Goal: Information Seeking & Learning: Check status

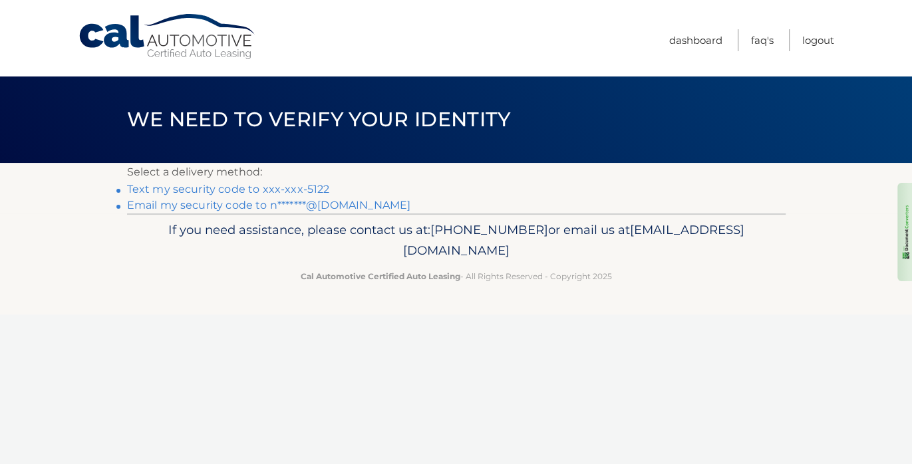
click at [224, 189] on link "Text my security code to xxx-xxx-5122" at bounding box center [228, 189] width 203 height 13
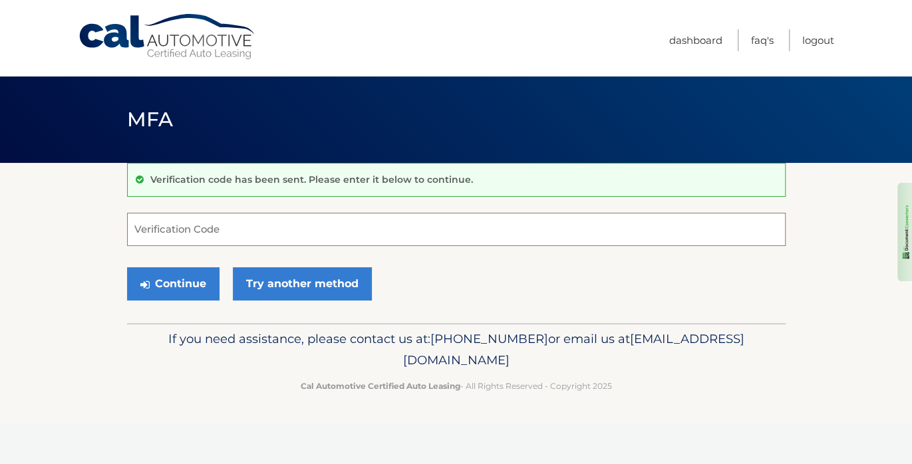
click at [229, 229] on input "Verification Code" at bounding box center [456, 229] width 658 height 33
type input "123649"
click at [182, 280] on button "Continue" at bounding box center [173, 283] width 92 height 33
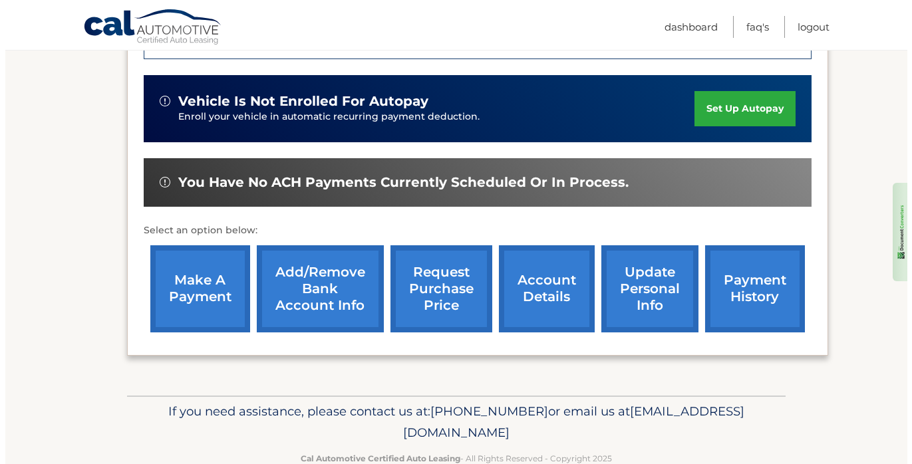
scroll to position [421, 0]
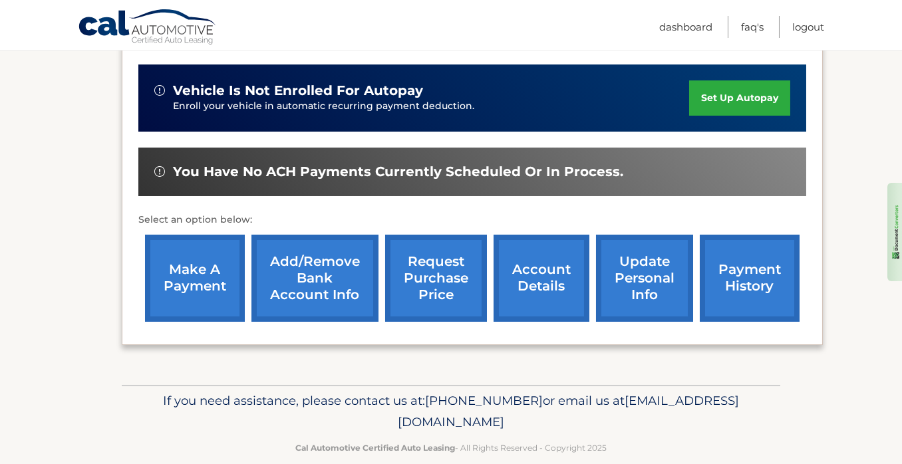
click at [427, 245] on link "request purchase price" at bounding box center [436, 278] width 102 height 87
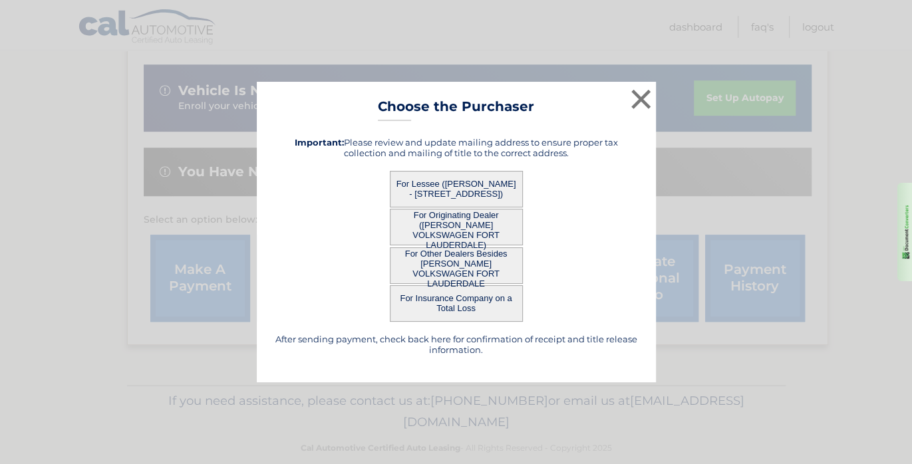
click at [482, 190] on button "For Lessee (CARIDAD HECHAVARRIA - 16909 N Bay Rd, bldg 1 #619, Sunny Isles, FL …" at bounding box center [456, 189] width 133 height 37
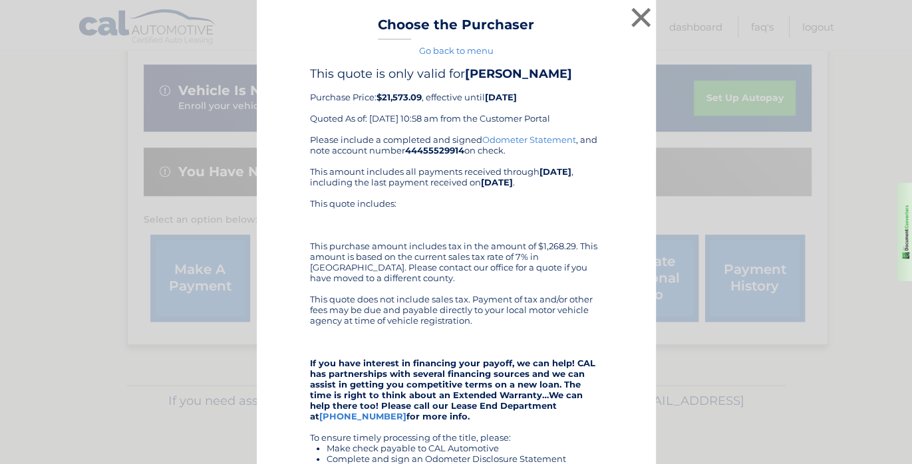
scroll to position [0, 0]
click at [618, 65] on div "× Choose the Purchaser Go back to menu After sending payment, check back here f…" at bounding box center [456, 364] width 399 height 729
click at [636, 15] on button "×" at bounding box center [641, 17] width 27 height 27
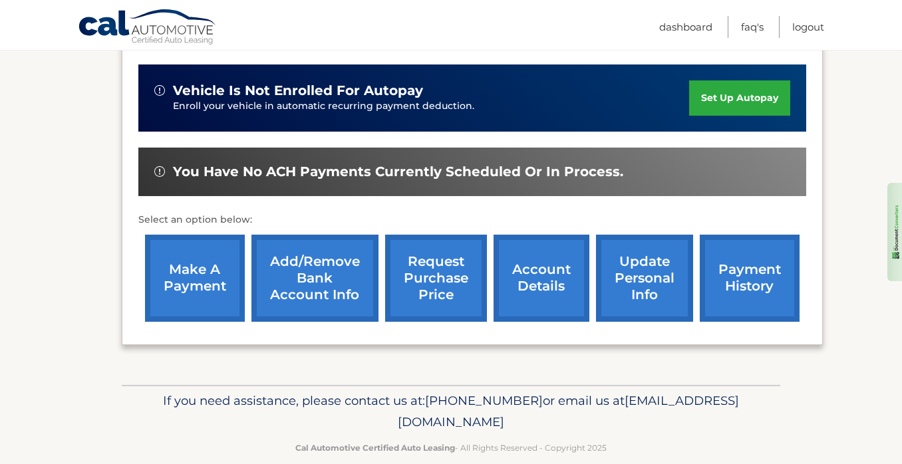
click at [437, 263] on link "request purchase price" at bounding box center [436, 278] width 102 height 87
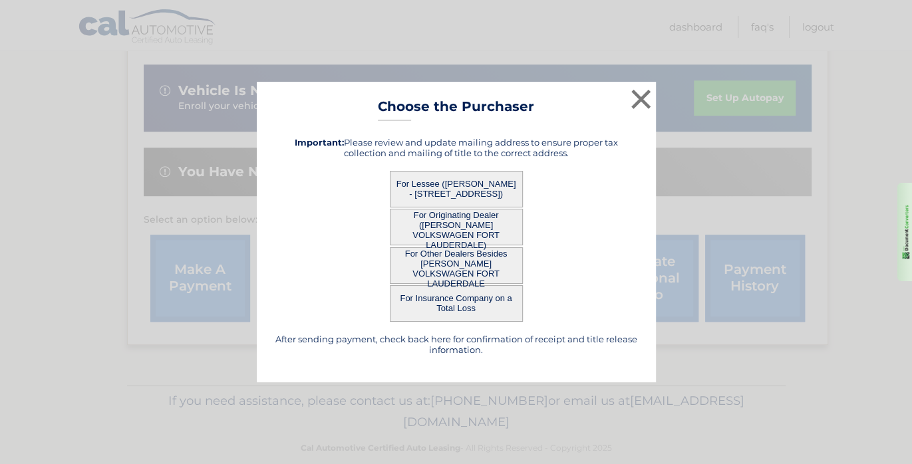
click at [472, 230] on button "For Originating Dealer (GUNTHER VOLKSWAGEN FORT LAUDERDALE)" at bounding box center [456, 227] width 133 height 37
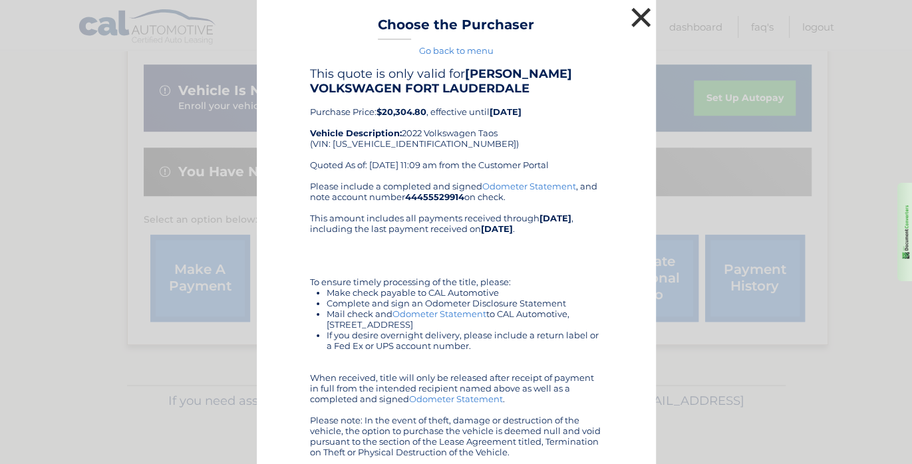
click at [634, 15] on button "×" at bounding box center [641, 17] width 27 height 27
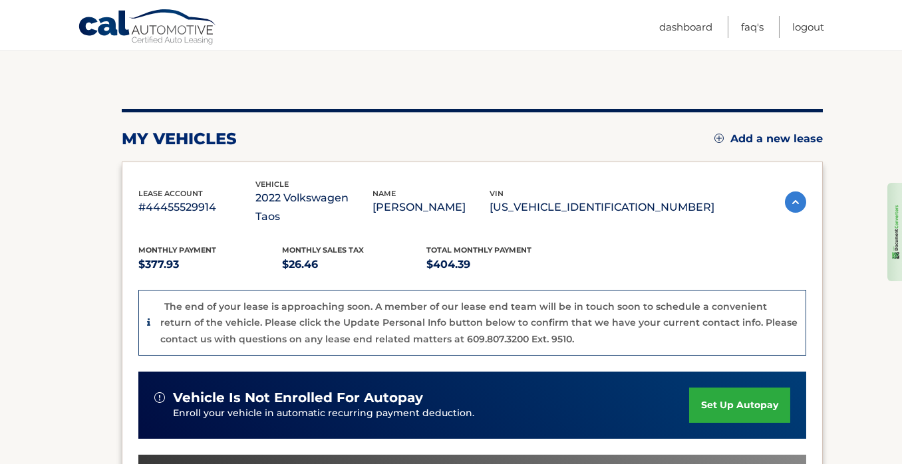
scroll to position [22, 0]
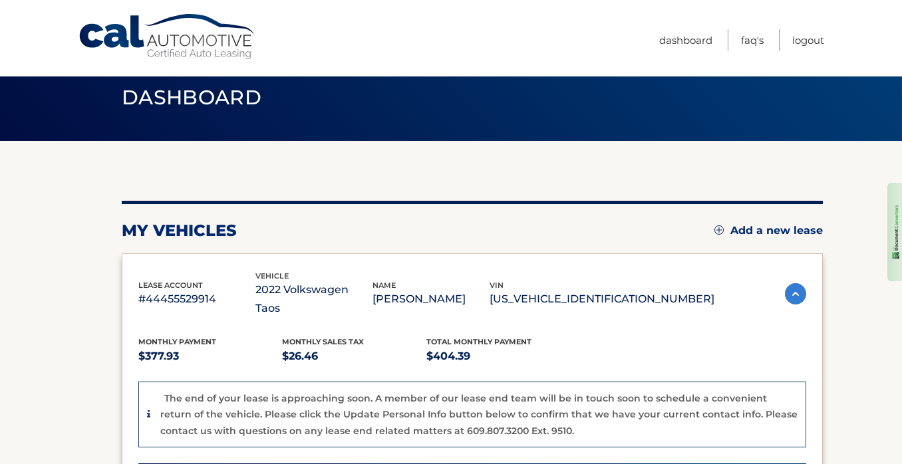
click at [789, 284] on img at bounding box center [795, 293] width 21 height 21
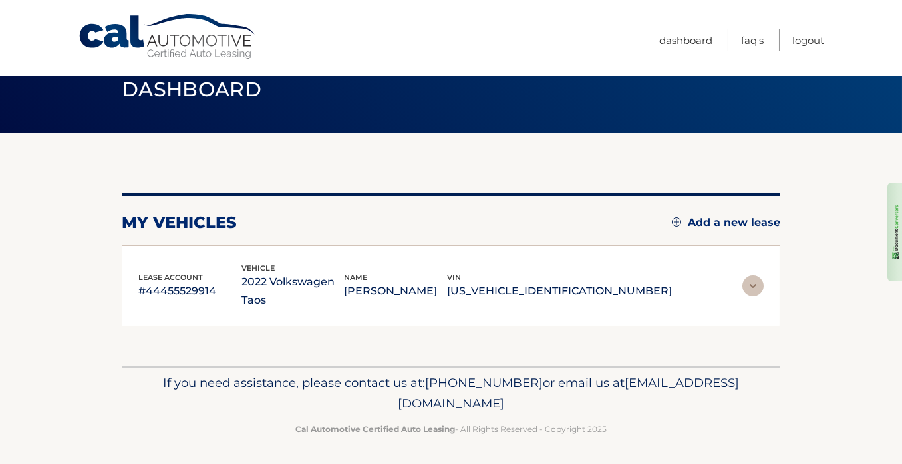
scroll to position [32, 0]
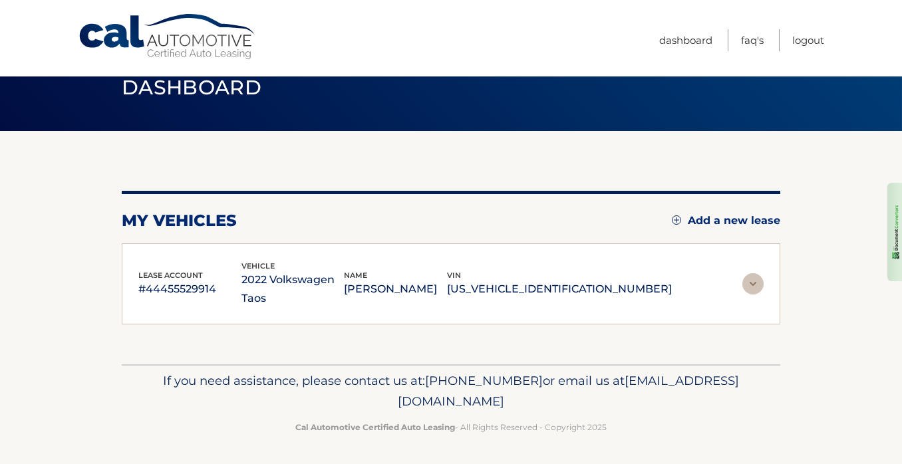
click at [750, 283] on img at bounding box center [752, 283] width 21 height 21
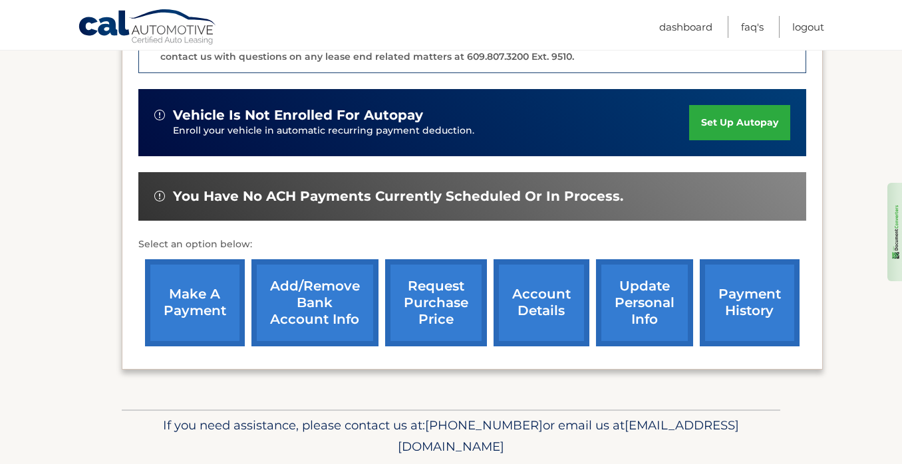
scroll to position [421, 0]
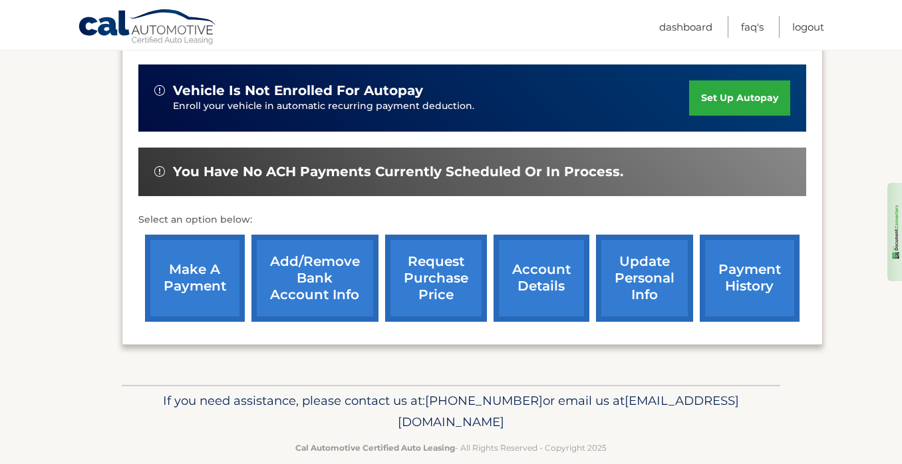
click at [529, 266] on link "account details" at bounding box center [541, 278] width 96 height 87
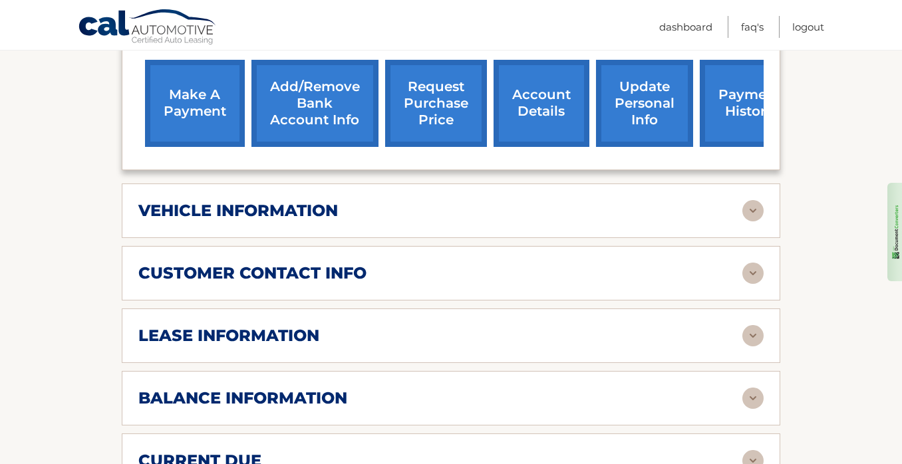
scroll to position [532, 0]
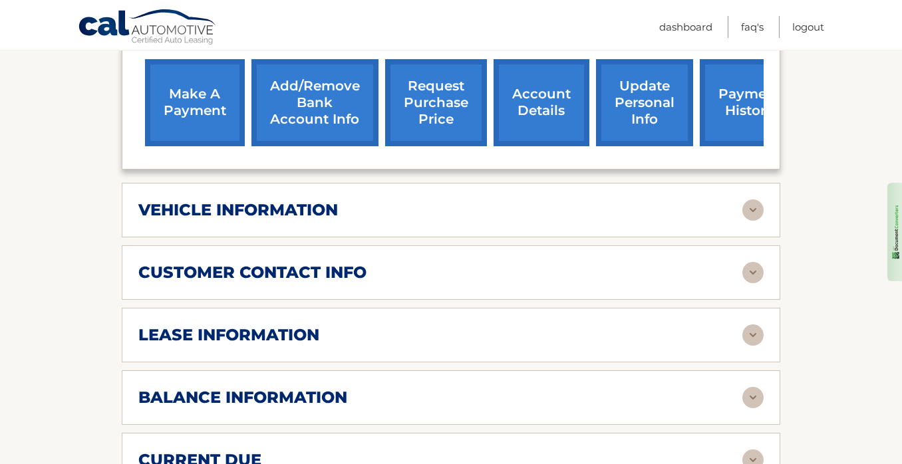
click at [303, 332] on h2 "lease information" at bounding box center [228, 335] width 181 height 20
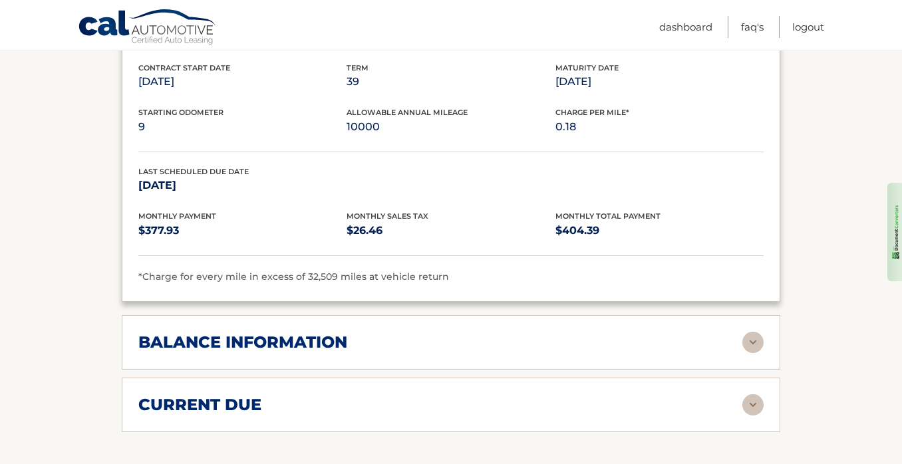
scroll to position [864, 0]
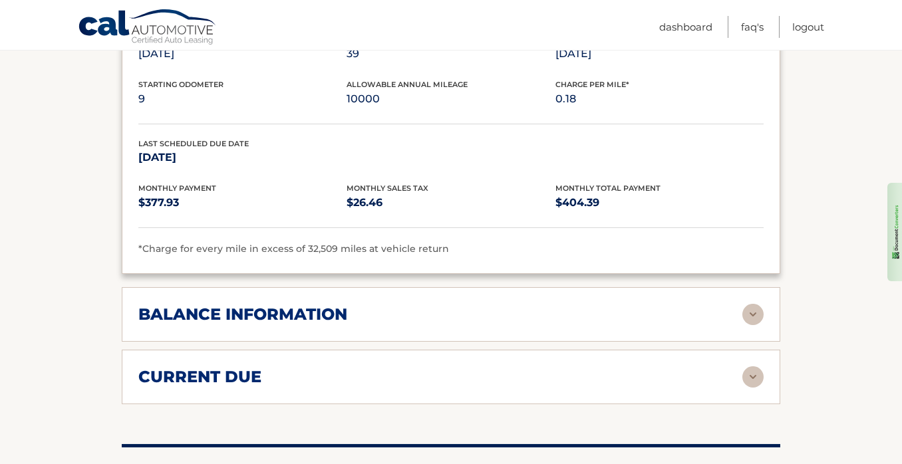
click at [336, 306] on h2 "balance information" at bounding box center [242, 315] width 209 height 20
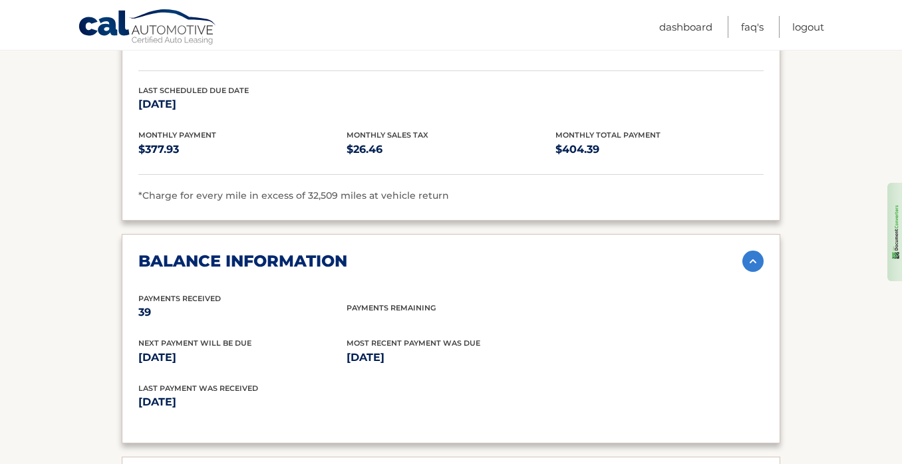
scroll to position [946, 0]
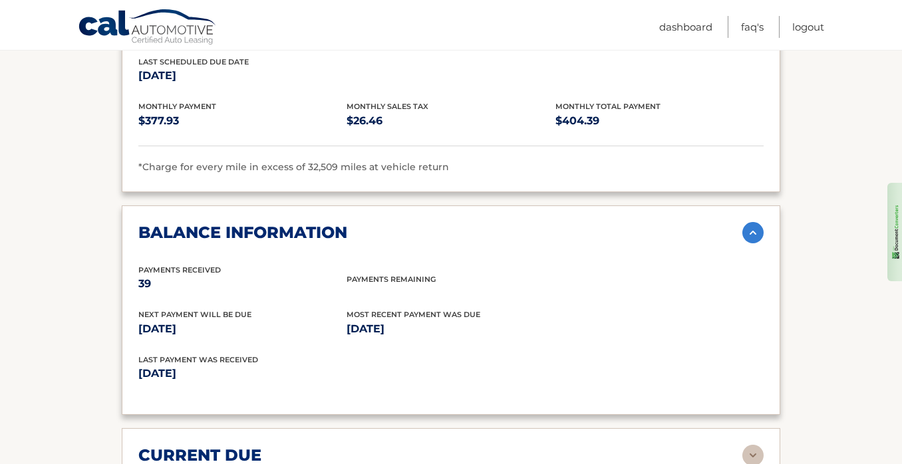
click at [752, 225] on img at bounding box center [752, 232] width 21 height 21
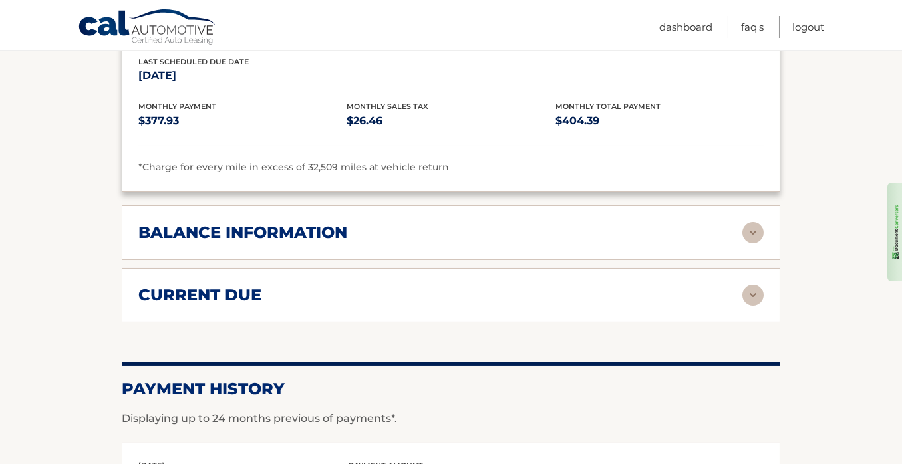
click at [751, 225] on img at bounding box center [752, 232] width 21 height 21
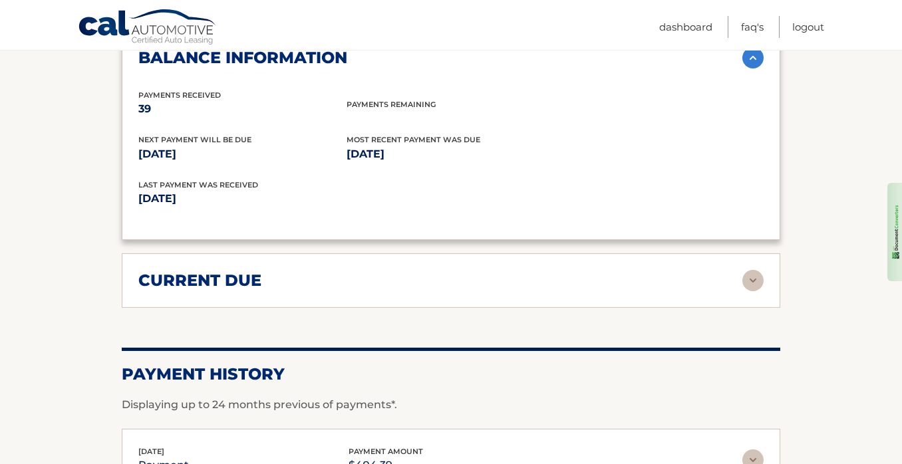
scroll to position [1146, 0]
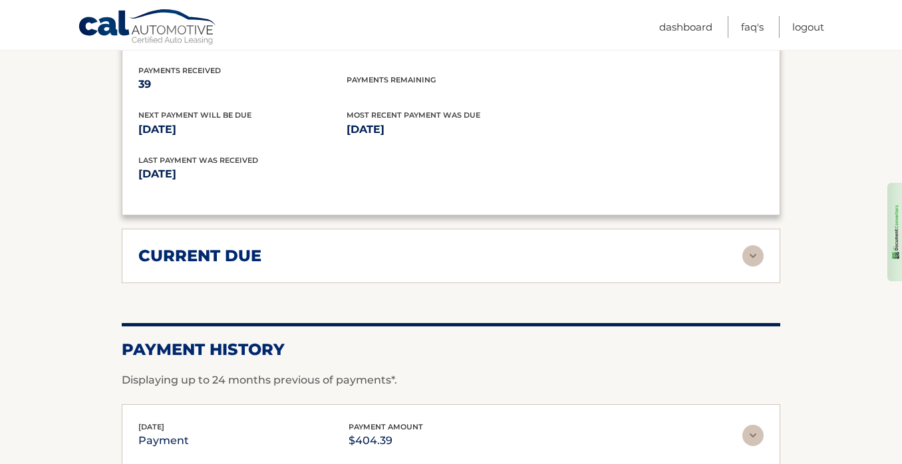
click at [749, 251] on img at bounding box center [752, 255] width 21 height 21
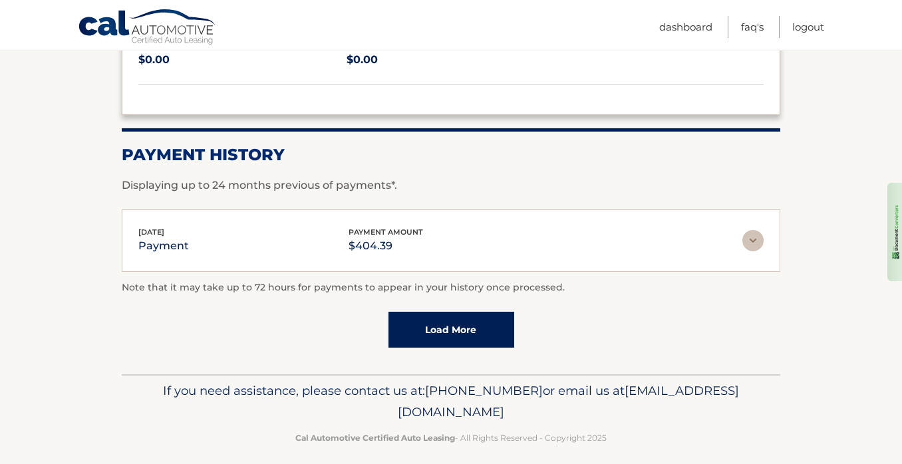
scroll to position [1441, 0]
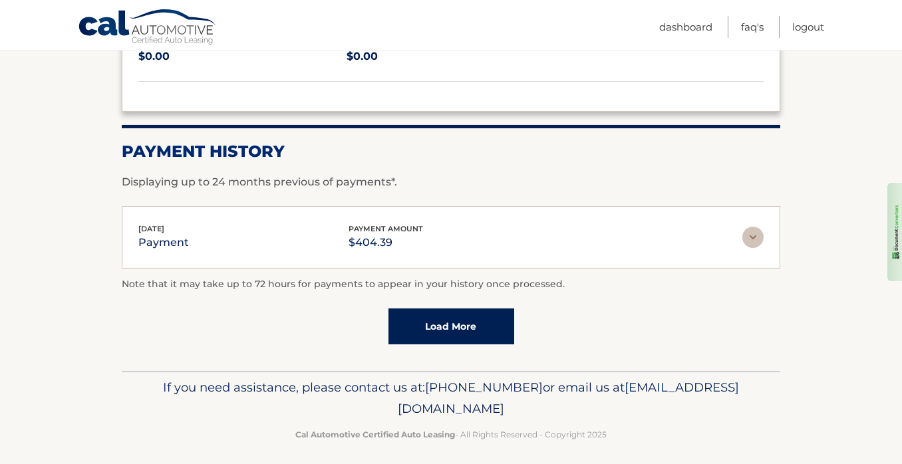
click at [751, 232] on img at bounding box center [752, 237] width 21 height 21
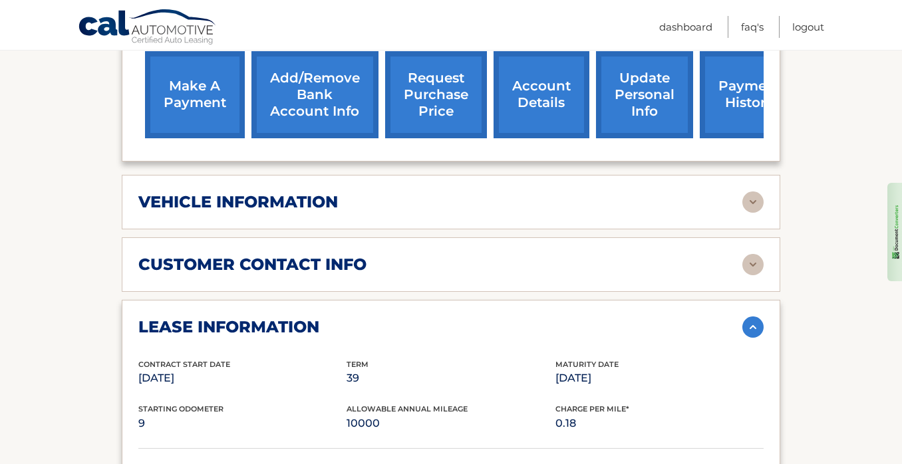
scroll to position [511, 0]
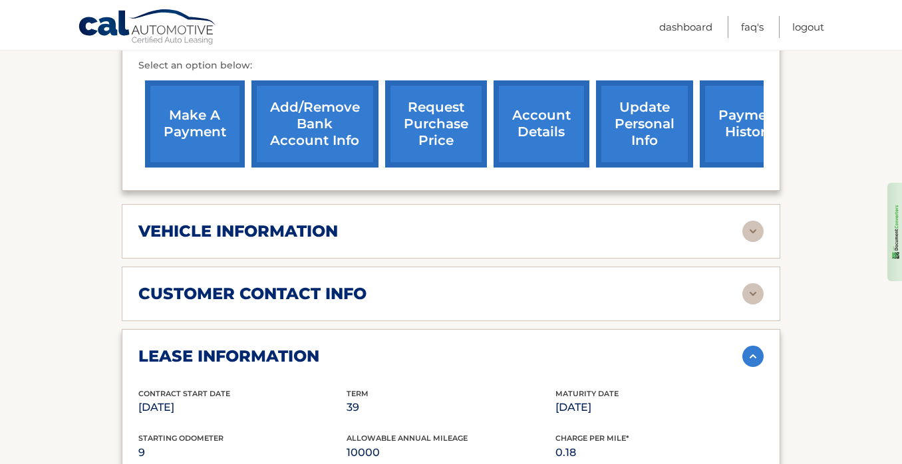
click at [328, 221] on h2 "vehicle information" at bounding box center [237, 231] width 199 height 20
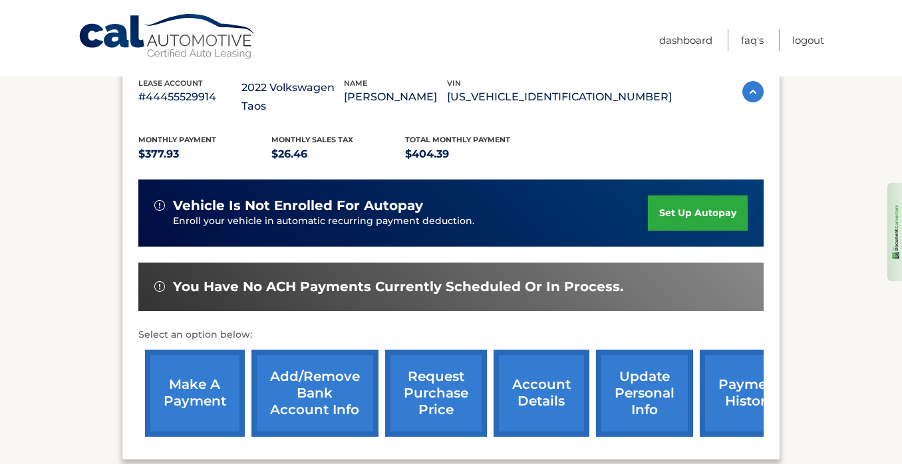
scroll to position [0, 0]
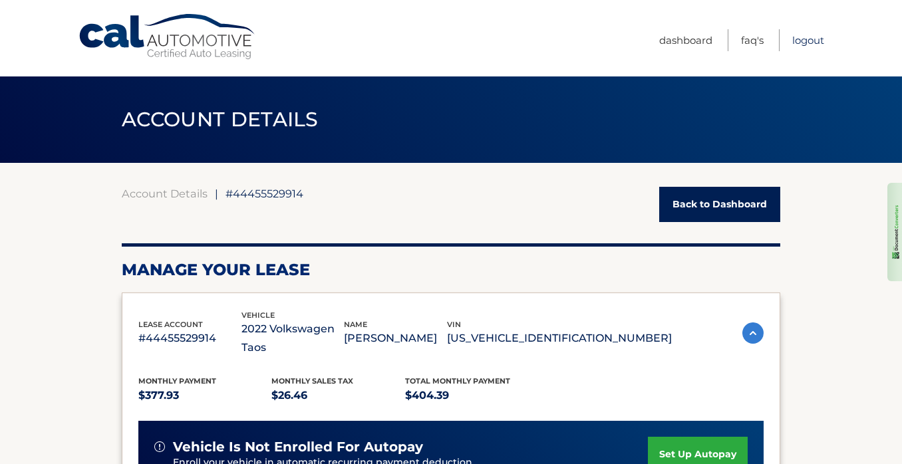
click at [807, 39] on link "Logout" at bounding box center [808, 40] width 32 height 22
